Goal: Obtain resource: Download file/media

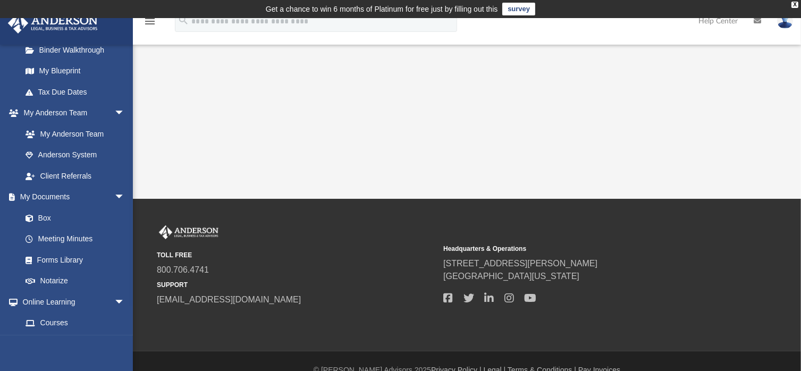
scroll to position [227, 0]
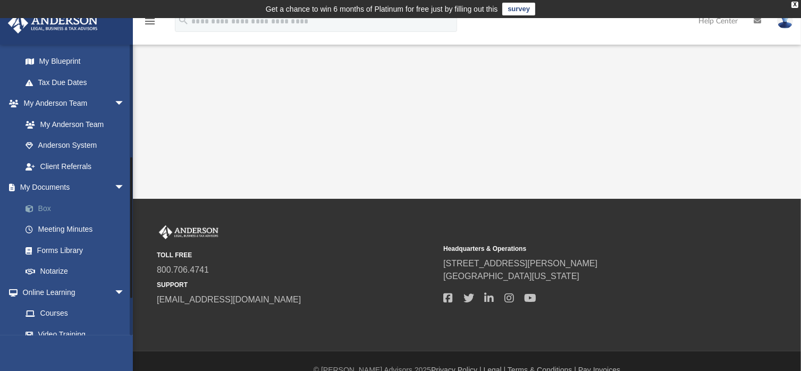
click at [43, 215] on link "Box" at bounding box center [78, 208] width 126 height 21
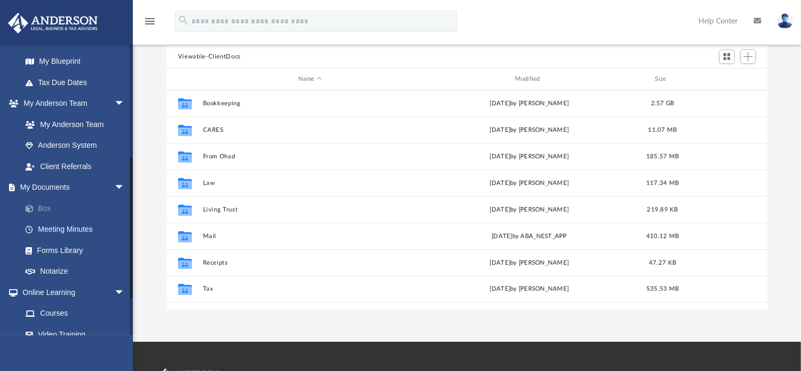
scroll to position [117, 0]
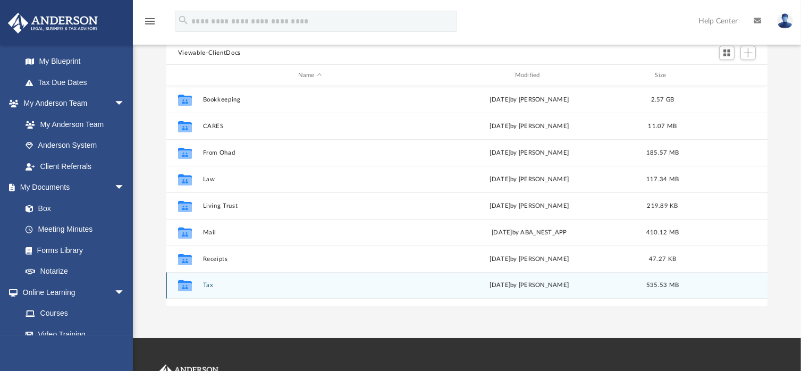
click at [205, 285] on button "Tax" at bounding box center [310, 285] width 215 height 7
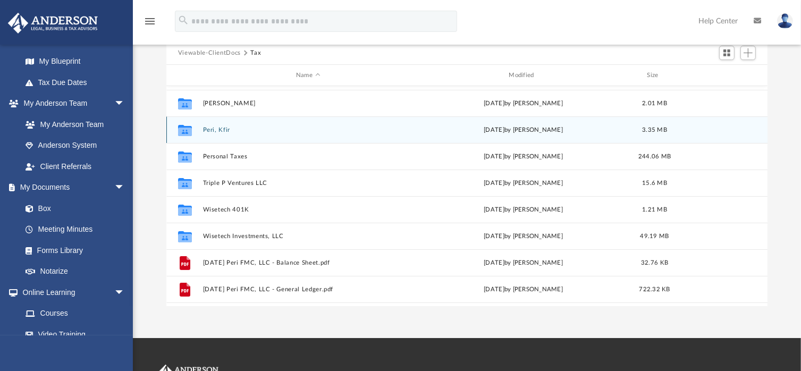
scroll to position [157, 0]
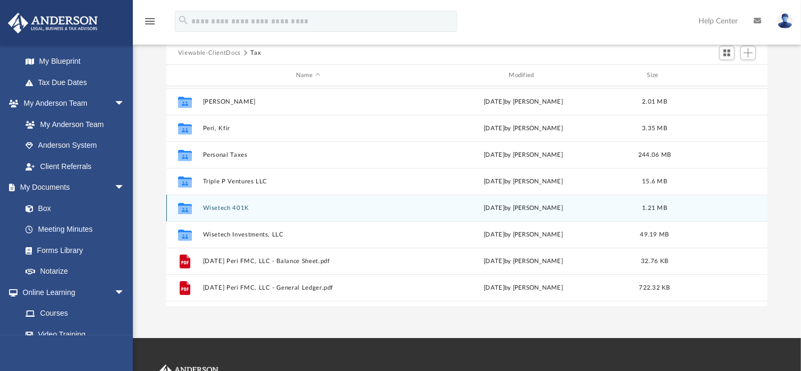
click at [235, 206] on button "Wisetech 401K" at bounding box center [308, 208] width 210 height 7
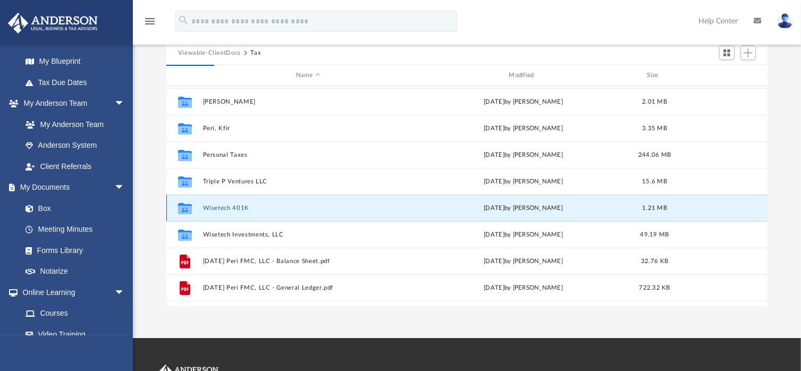
scroll to position [0, 0]
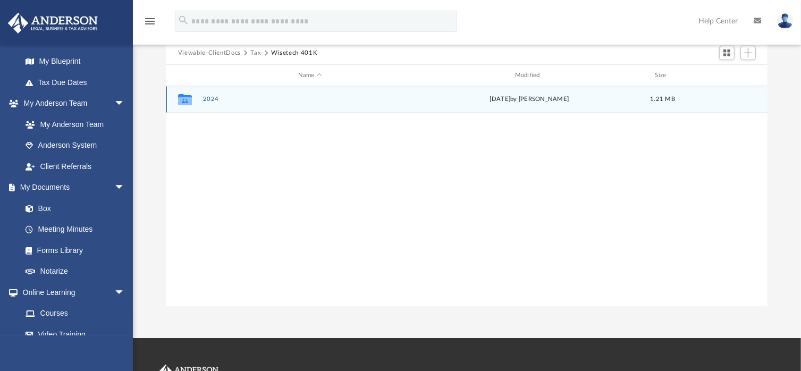
click at [210, 98] on button "2024" at bounding box center [310, 99] width 215 height 7
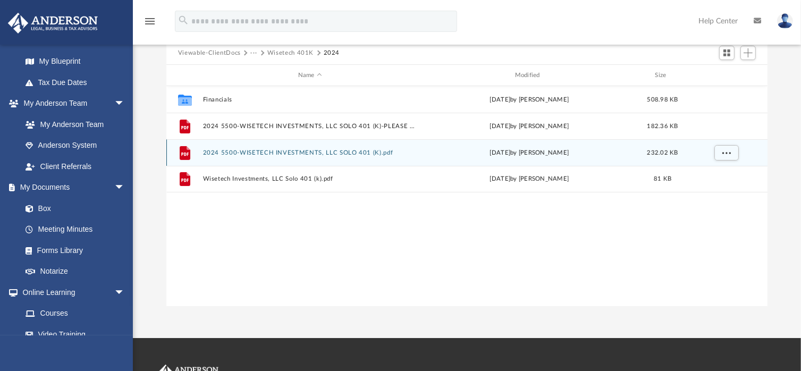
click at [299, 151] on button "2024 5500-WISETECH INVESTMENTS, LLC SOLO 401 (K).pdf" at bounding box center [310, 152] width 215 height 7
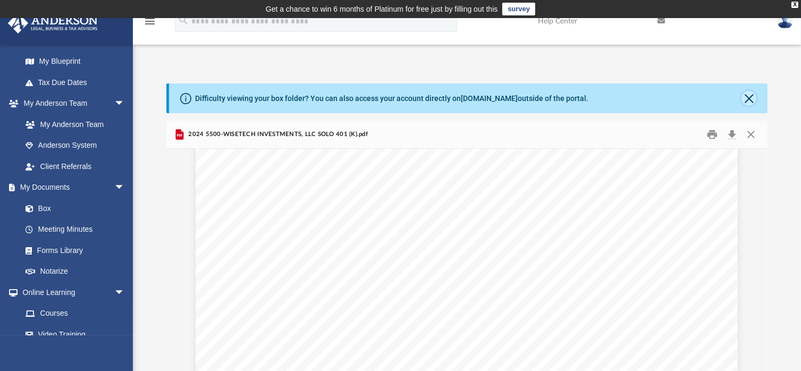
click at [750, 96] on button "Close" at bounding box center [748, 98] width 15 height 15
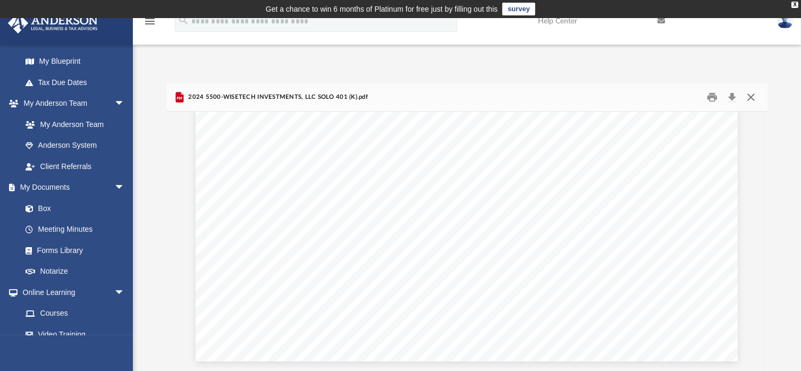
click at [755, 104] on button "Close" at bounding box center [750, 97] width 19 height 16
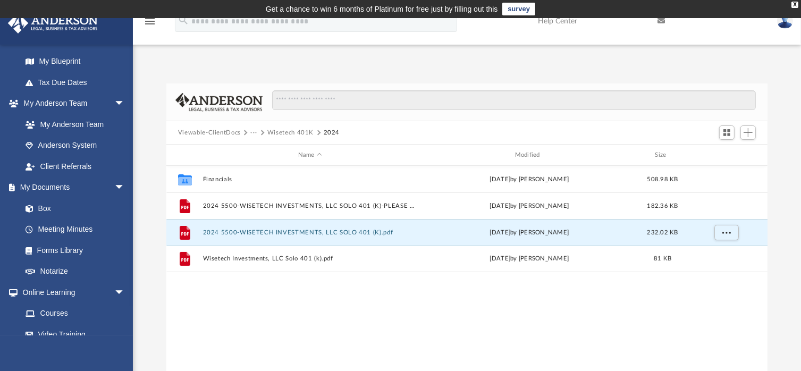
click at [210, 134] on button "Viewable-ClientDocs" at bounding box center [209, 133] width 63 height 10
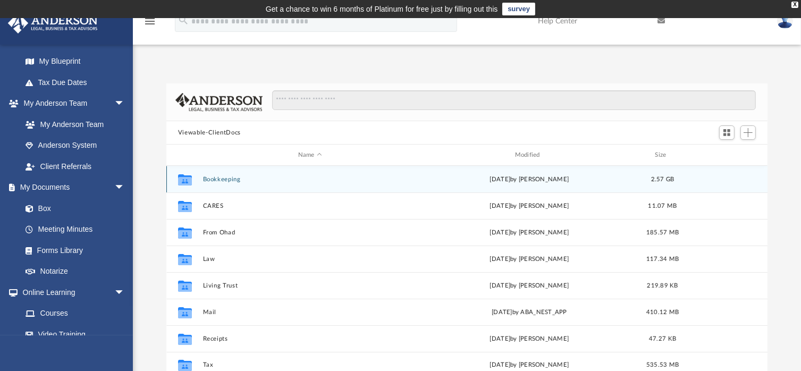
click at [219, 181] on button "Bookkeeping" at bounding box center [310, 179] width 215 height 7
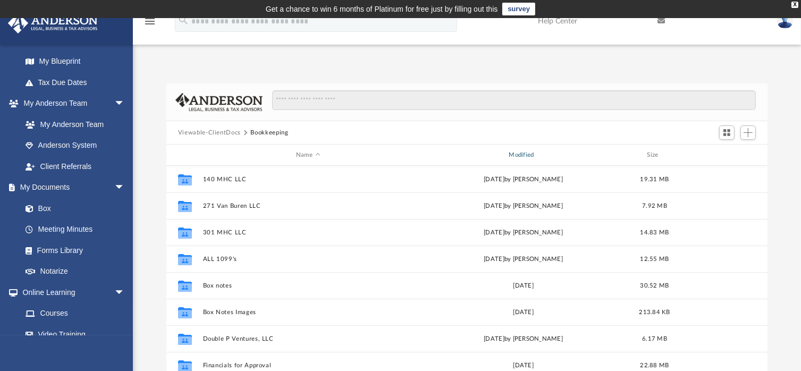
click at [522, 152] on div "Modified" at bounding box center [523, 155] width 211 height 10
click at [523, 157] on div "Modified" at bounding box center [523, 155] width 211 height 10
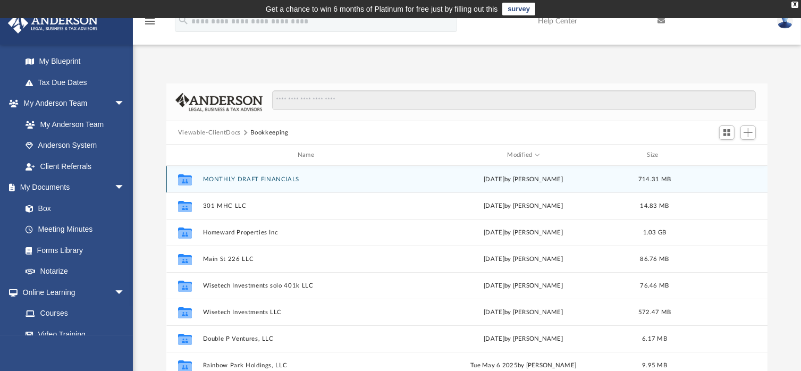
click at [276, 180] on button "MONTHLY DRAFT FINANCIALS" at bounding box center [308, 179] width 210 height 7
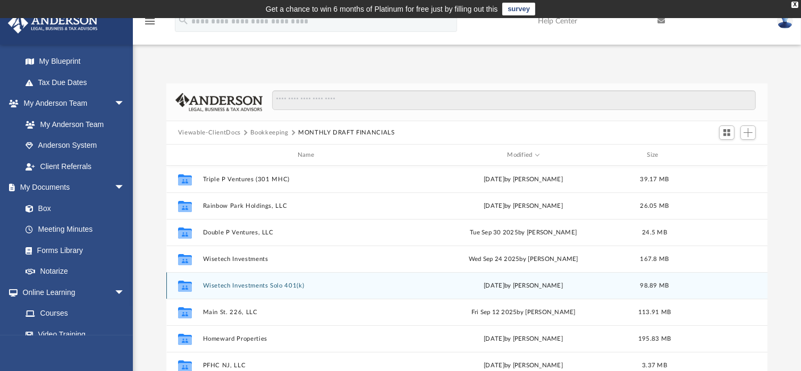
click at [288, 287] on button "Wisetech Investments Solo 401(k)" at bounding box center [308, 285] width 210 height 7
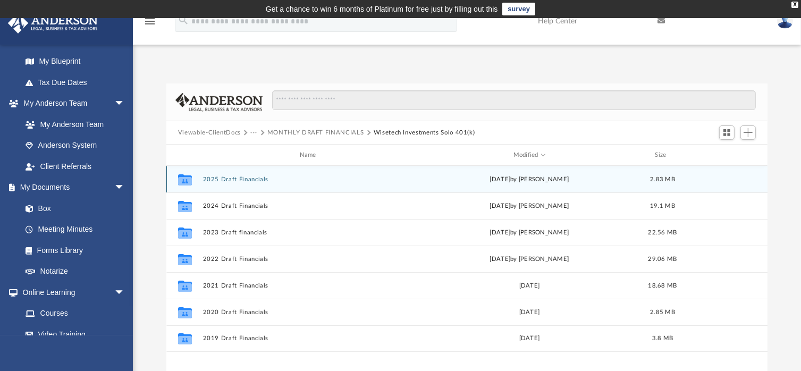
click at [251, 178] on button "2025 Draft Financials" at bounding box center [310, 179] width 215 height 7
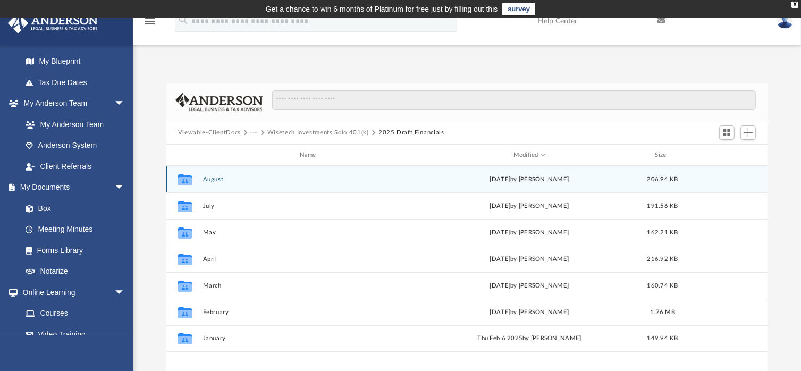
click at [218, 176] on button "August" at bounding box center [310, 179] width 215 height 7
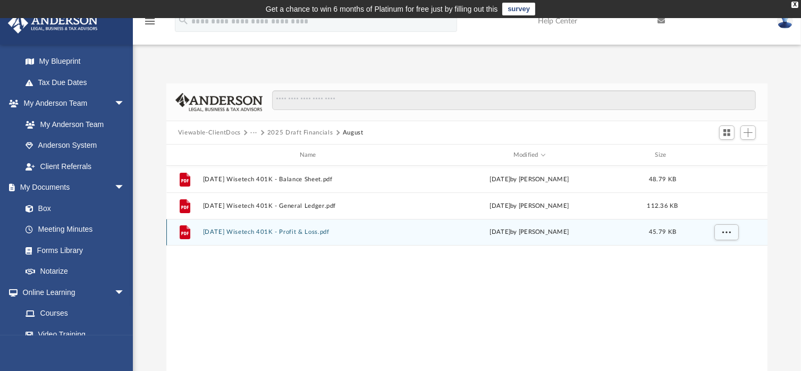
click at [270, 230] on button "[DATE] Wisetech 401K - Profit & Loss.pdf" at bounding box center [310, 232] width 215 height 7
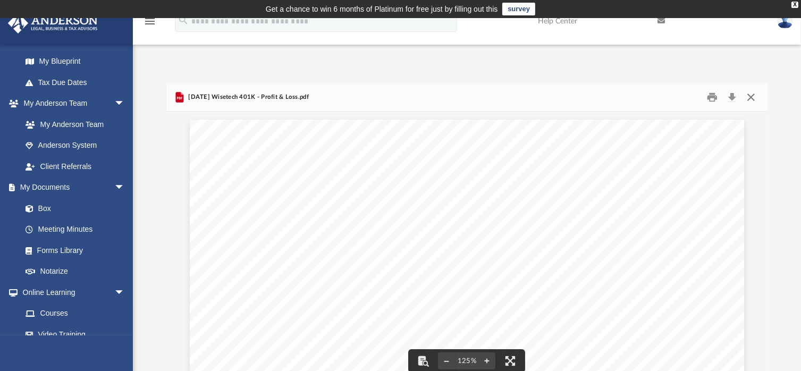
click at [753, 98] on button "Close" at bounding box center [750, 97] width 19 height 16
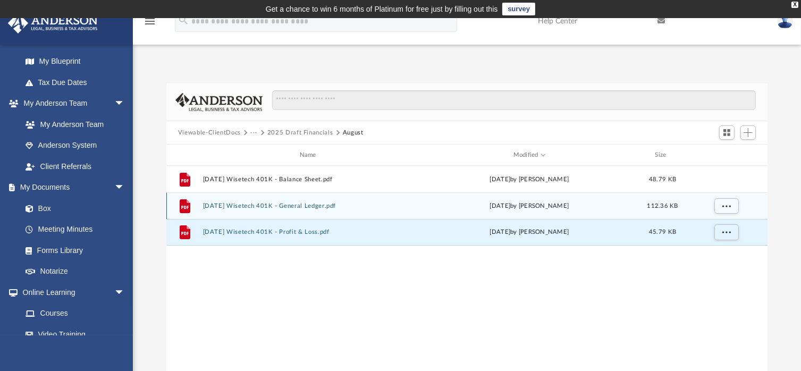
click at [266, 193] on div "File [DATE] Wisetech 401K - General Ledger.pdf [DATE] by [PERSON_NAME] 112.36 KB" at bounding box center [466, 205] width 601 height 27
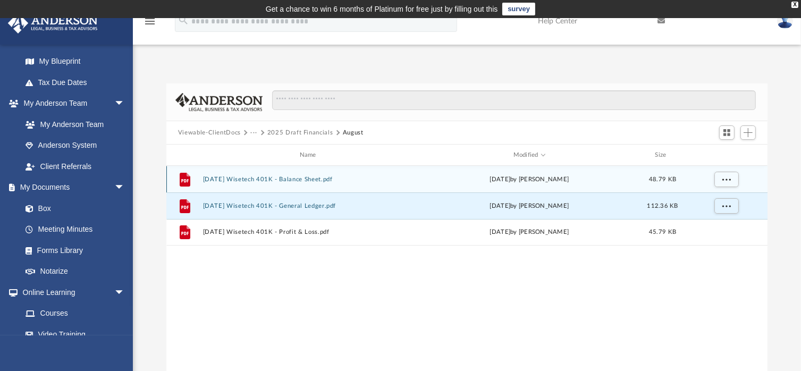
click at [276, 179] on button "[DATE] Wisetech 401K - Balance Sheet.pdf" at bounding box center [310, 179] width 215 height 7
